Goal: Task Accomplishment & Management: Manage account settings

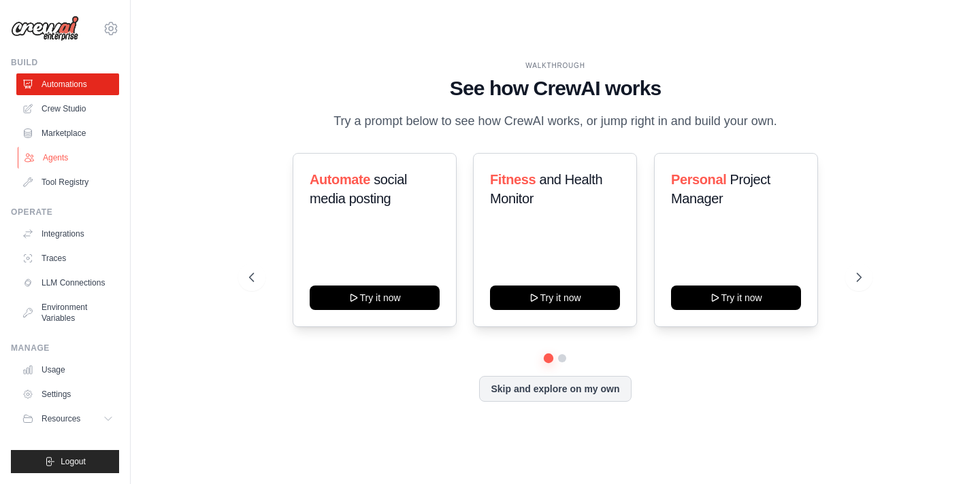
click at [53, 157] on link "Agents" at bounding box center [69, 158] width 103 height 22
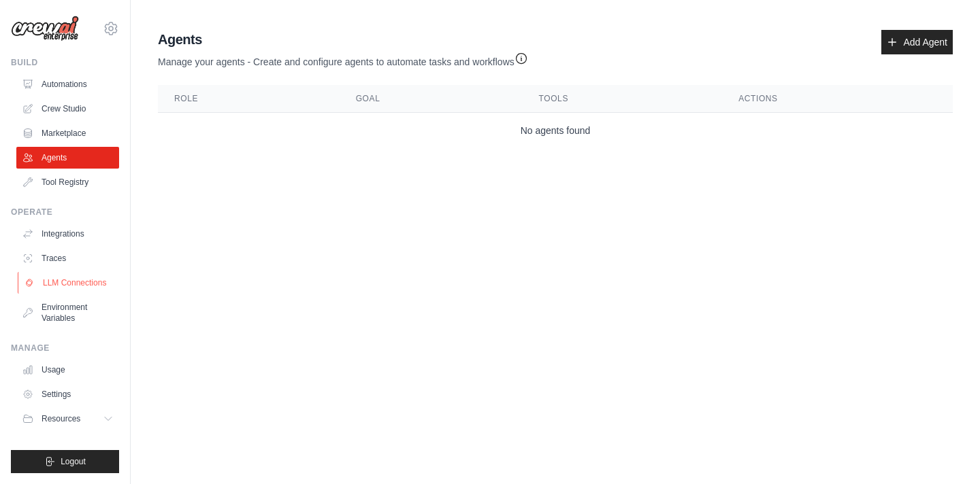
click at [71, 281] on link "LLM Connections" at bounding box center [69, 283] width 103 height 22
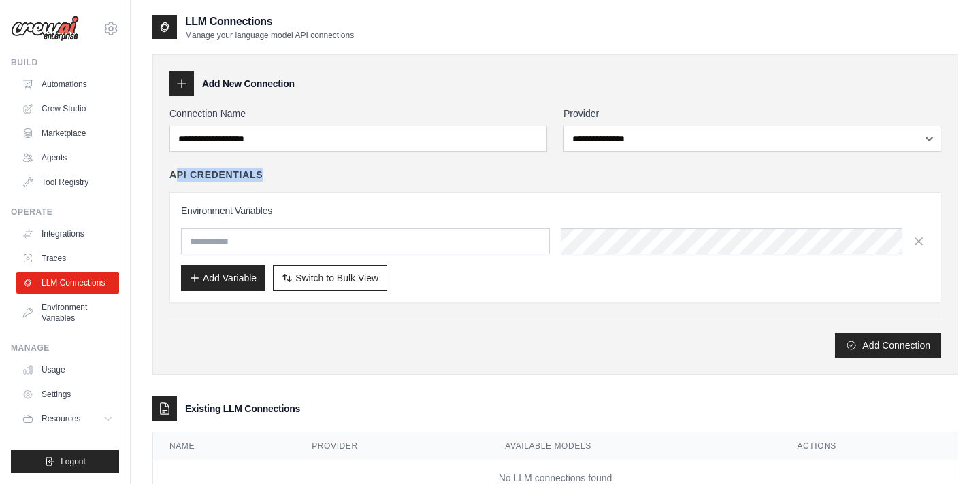
drag, startPoint x: 173, startPoint y: 176, endPoint x: 280, endPoint y: 172, distance: 106.9
click at [280, 172] on div "API Credentials" at bounding box center [554, 175] width 771 height 14
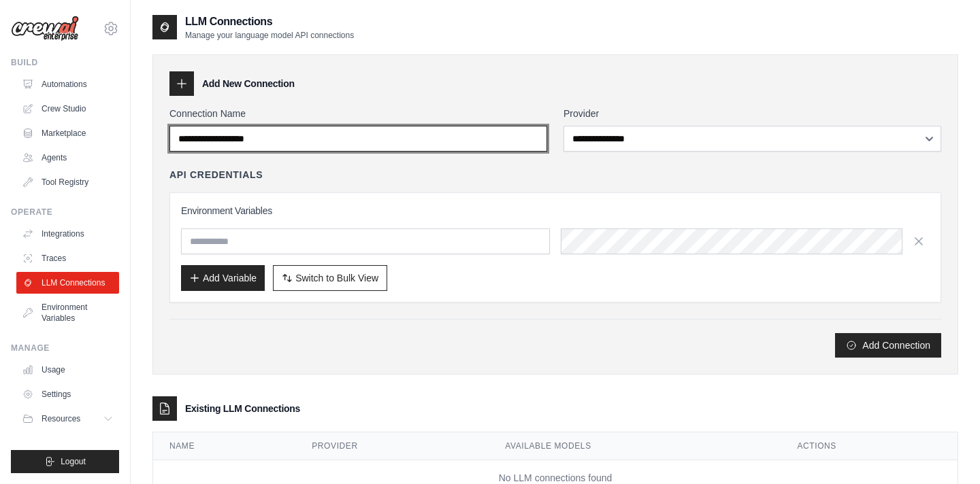
click at [312, 147] on input "Connection Name" at bounding box center [358, 139] width 378 height 26
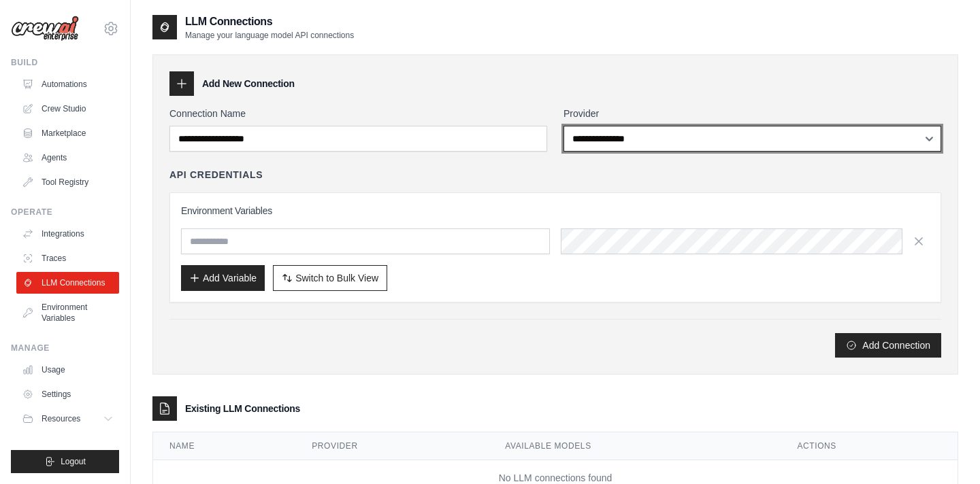
click at [582, 142] on select "**********" at bounding box center [752, 139] width 378 height 26
select select "******"
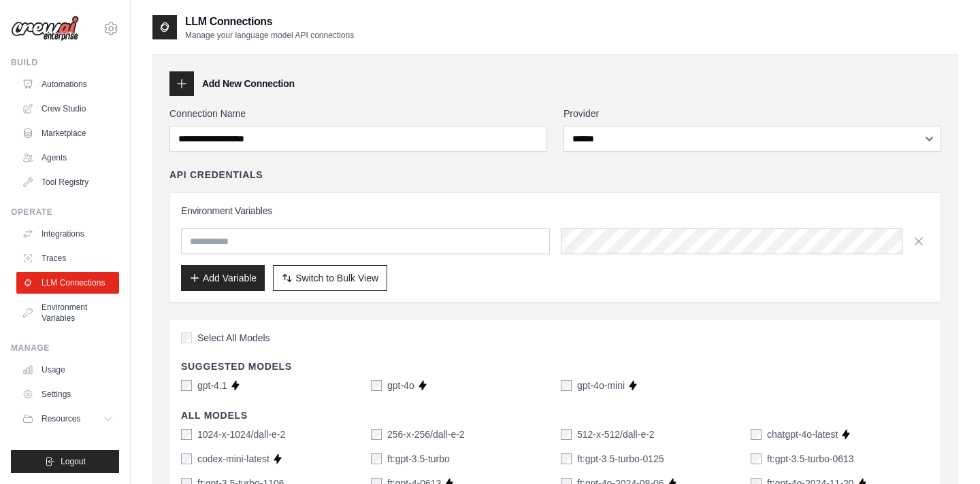
click at [442, 271] on div "Add Variable Switch to Bulk View Switch to Table View" at bounding box center [555, 278] width 748 height 26
click at [442, 263] on div "Environment Variables Add Variable Switch to Bulk View Switch to Table View" at bounding box center [555, 247] width 748 height 87
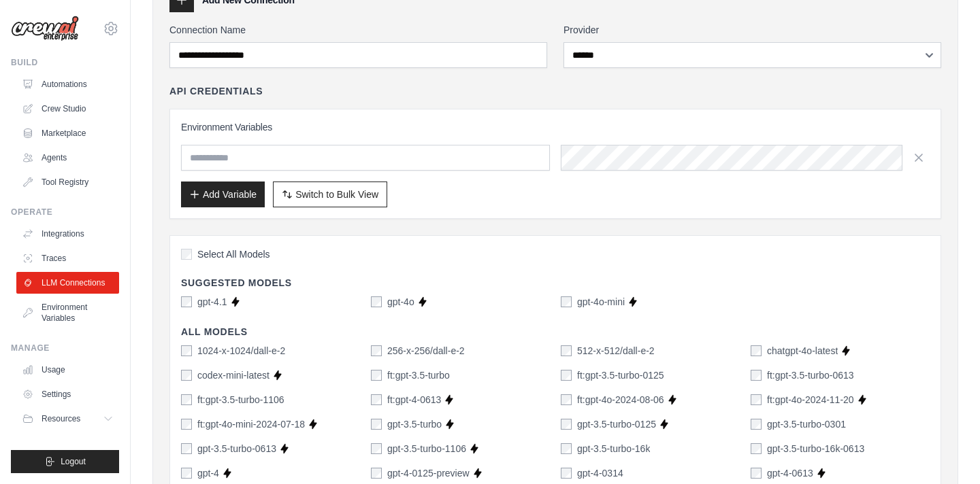
scroll to position [77, 0]
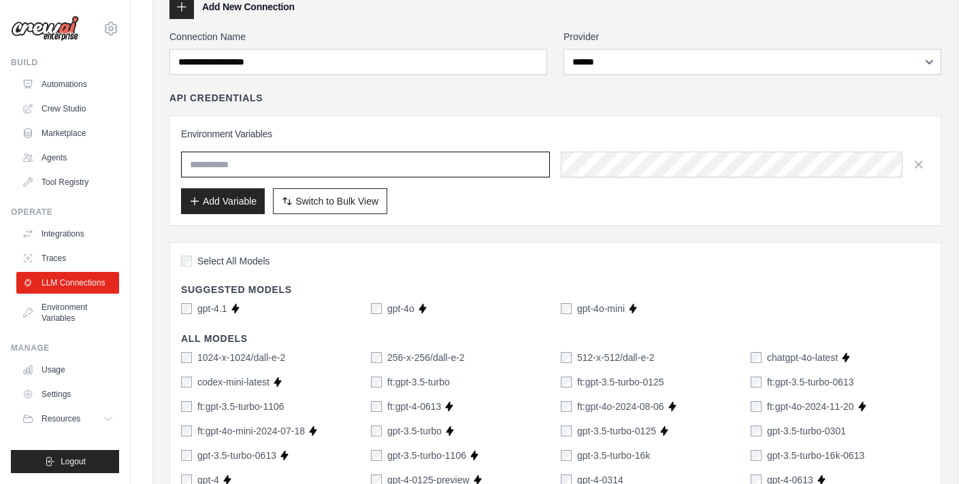
click at [352, 166] on input "text" at bounding box center [365, 165] width 369 height 26
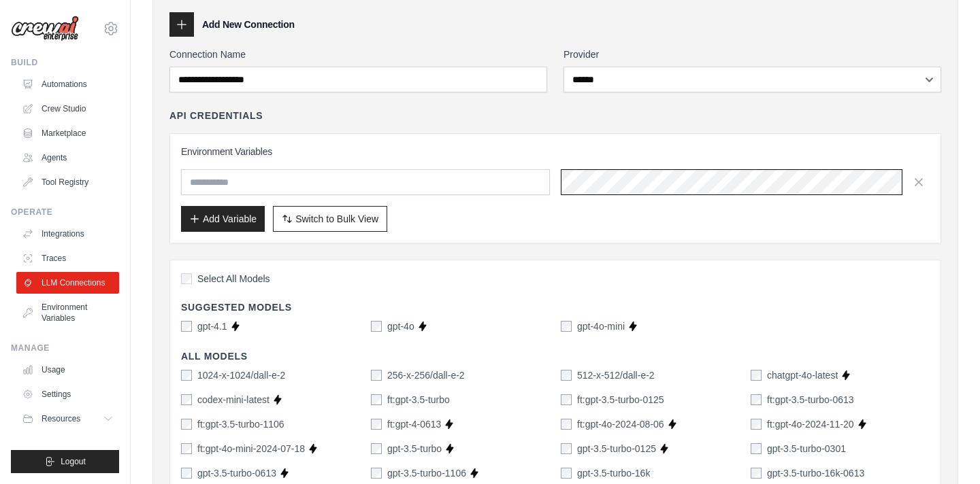
scroll to position [0, 0]
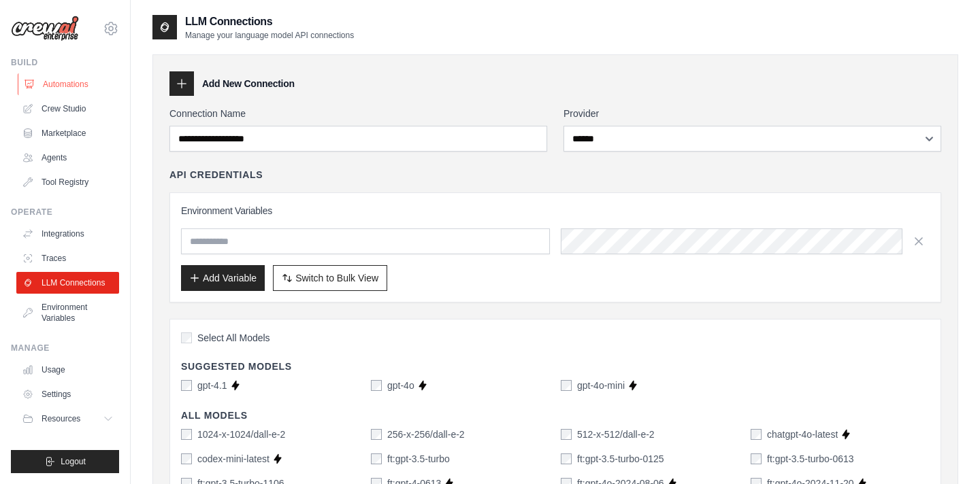
click at [63, 82] on link "Automations" at bounding box center [69, 84] width 103 height 22
